Goal: Book appointment/travel/reservation

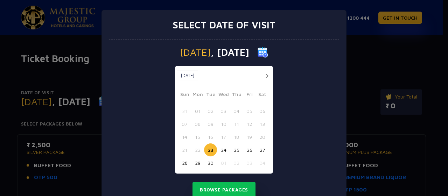
click at [264, 76] on button "button" at bounding box center [266, 75] width 9 height 9
click at [219, 109] on button "01" at bounding box center [223, 110] width 13 height 13
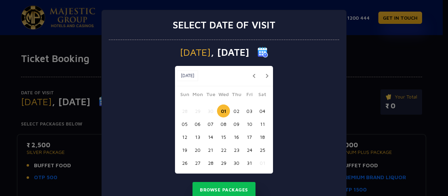
click at [238, 109] on button "02" at bounding box center [236, 110] width 13 height 13
click at [245, 110] on button "03" at bounding box center [249, 110] width 13 height 13
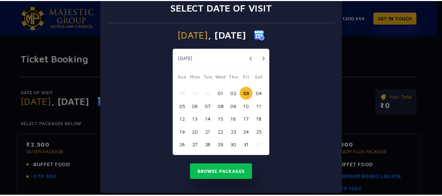
scroll to position [26, 0]
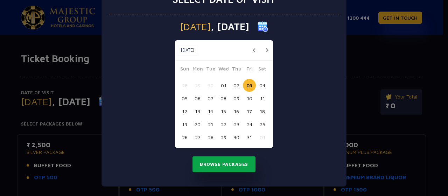
click at [224, 165] on button "Browse Packages" at bounding box center [223, 164] width 63 height 16
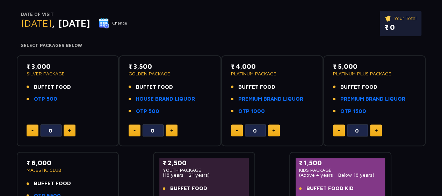
scroll to position [79, 0]
click at [43, 99] on link "OTP 500" at bounding box center [45, 98] width 23 height 8
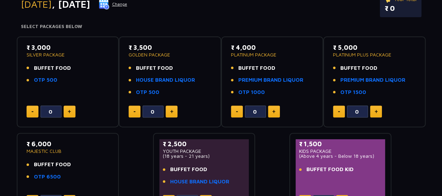
scroll to position [95, 0]
